Goal: Register for event/course

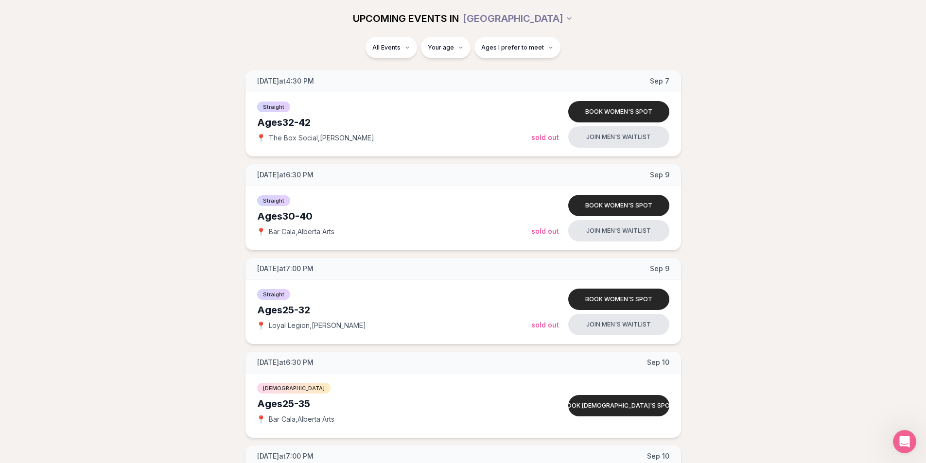
scroll to position [979, 0]
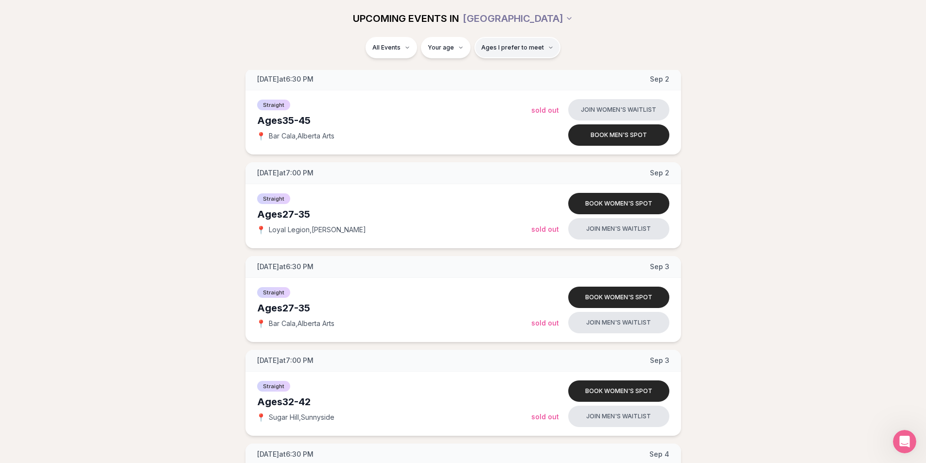
click at [549, 49] on icon "button" at bounding box center [551, 48] width 6 height 6
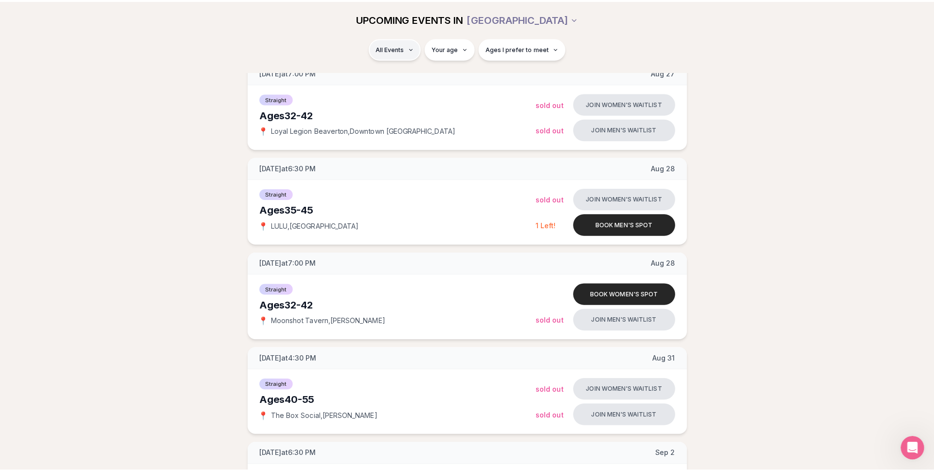
scroll to position [359, 0]
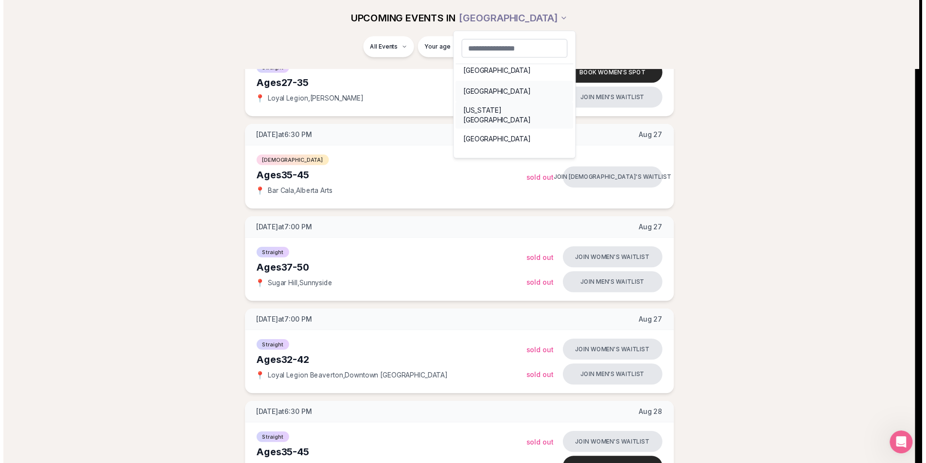
scroll to position [0, 0]
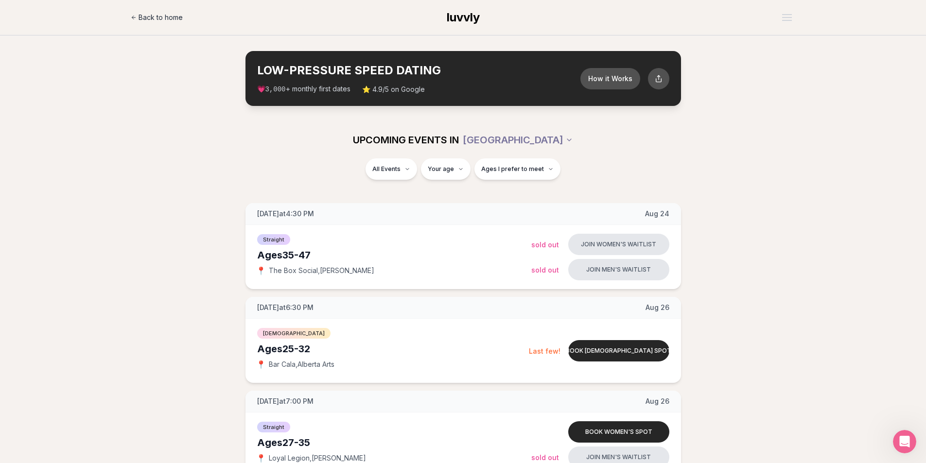
click at [170, 20] on span "Back to home" at bounding box center [161, 18] width 44 height 10
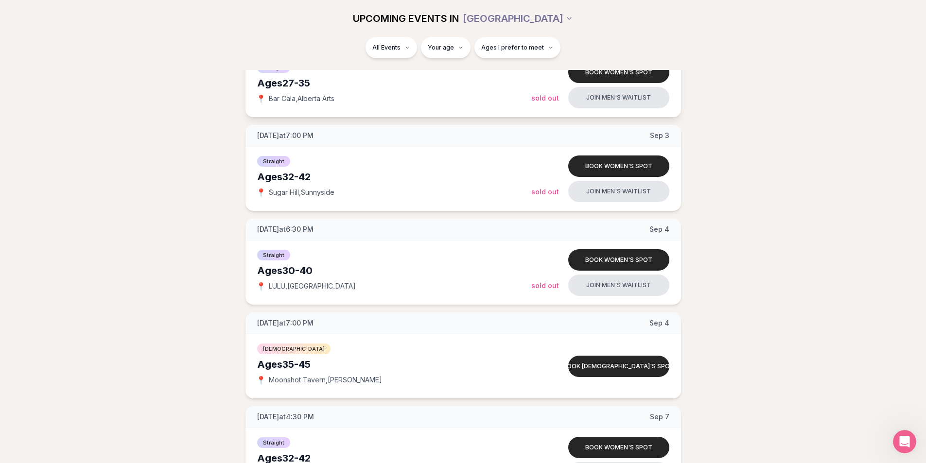
scroll to position [1312, 0]
